Goal: Task Accomplishment & Management: Complete application form

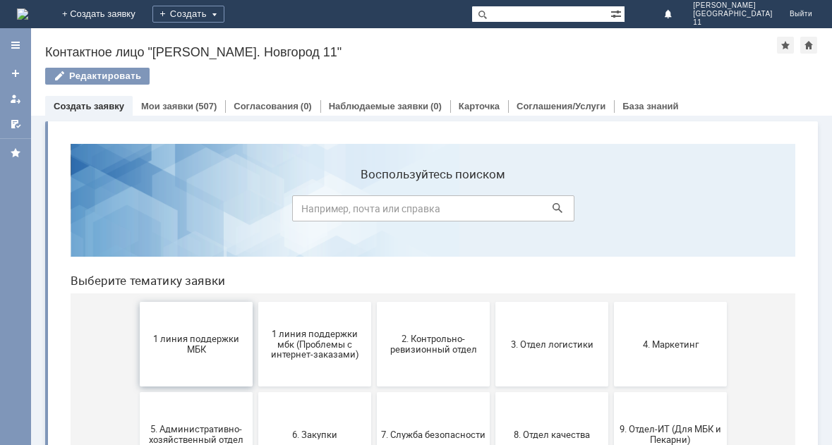
click at [208, 351] on span "1 линия поддержки МБК" at bounding box center [196, 344] width 104 height 21
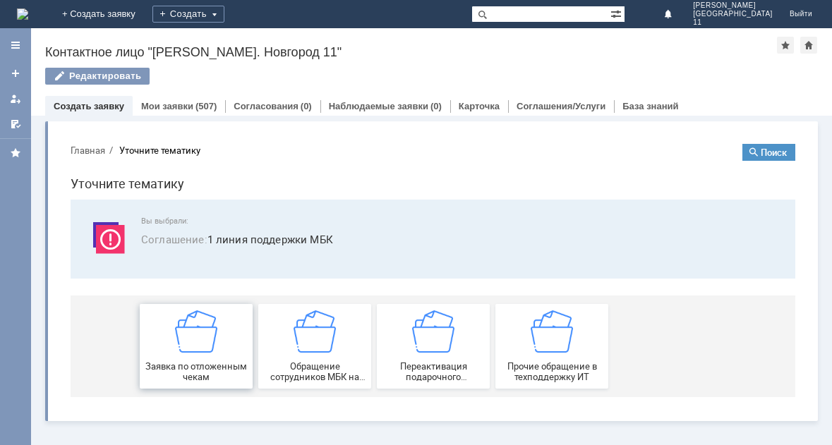
click at [207, 349] on img at bounding box center [196, 331] width 42 height 42
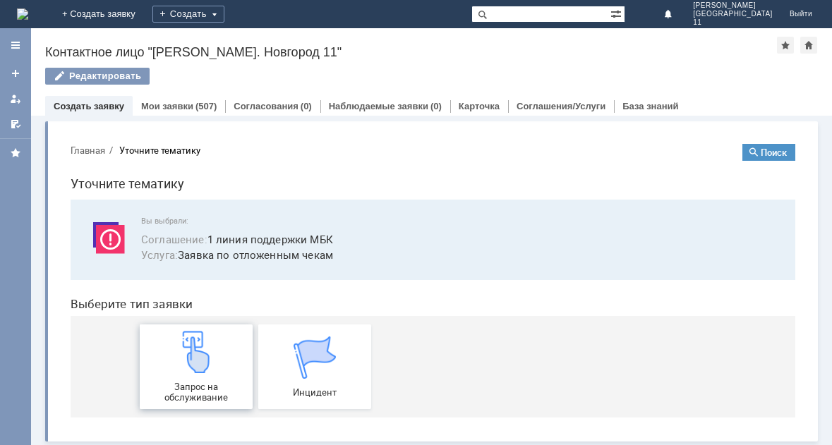
click at [205, 387] on span "Запрос на обслуживание" at bounding box center [196, 392] width 104 height 21
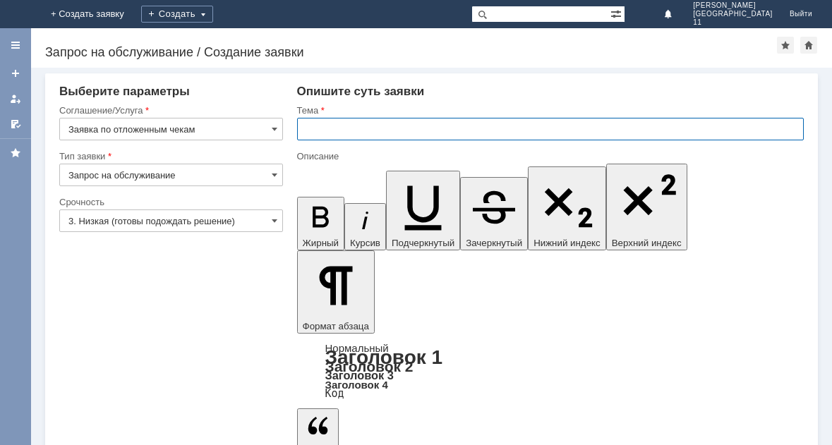
click at [363, 132] on input "text" at bounding box center [550, 129] width 507 height 23
type input "прошу удалить отложенные чеки"
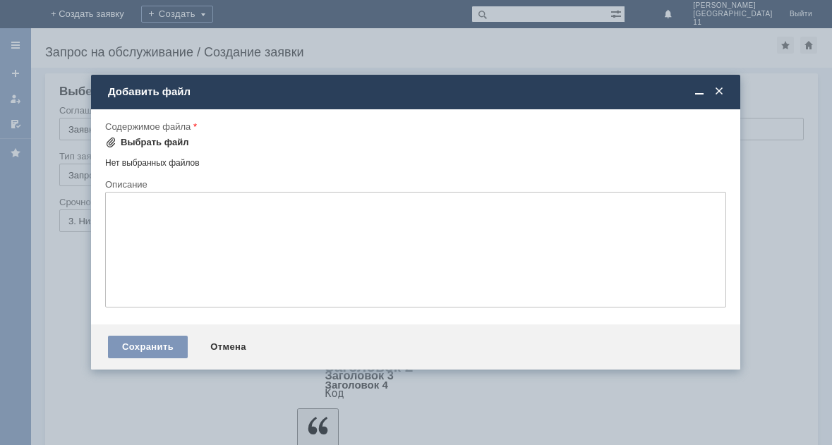
click at [147, 140] on div "Выбрать файл" at bounding box center [155, 142] width 68 height 11
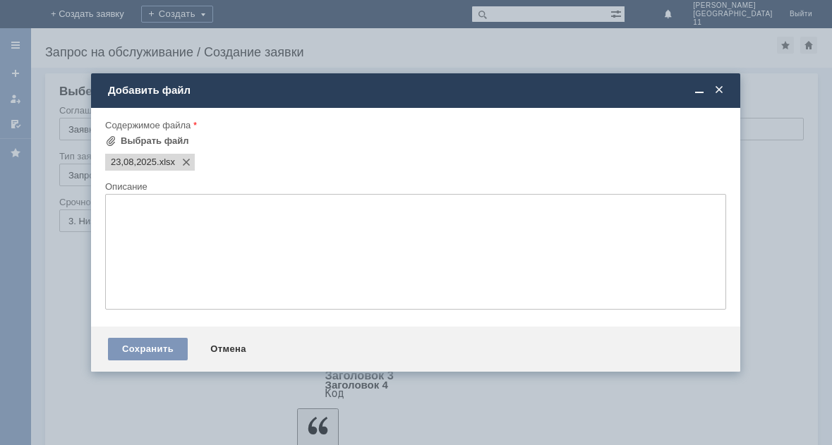
scroll to position [0, 0]
click at [157, 359] on div "Сохранить" at bounding box center [148, 349] width 80 height 23
